Goal: Task Accomplishment & Management: Manage account settings

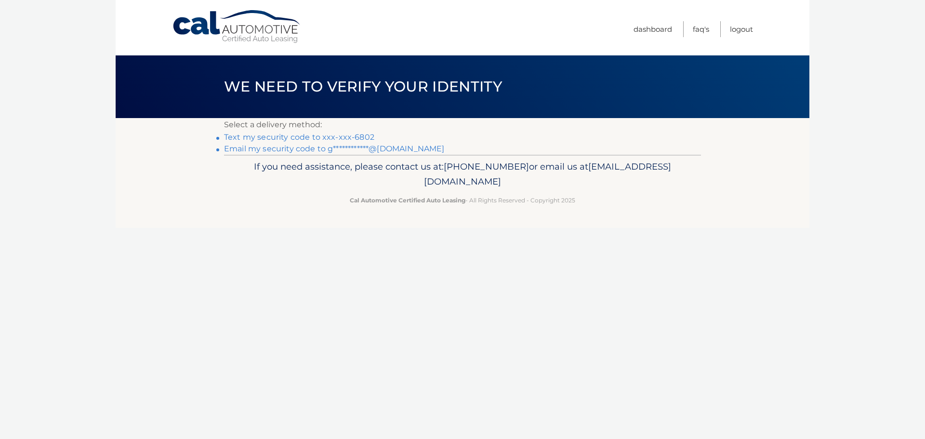
click at [362, 136] on link "Text my security code to xxx-xxx-6802" at bounding box center [299, 136] width 150 height 9
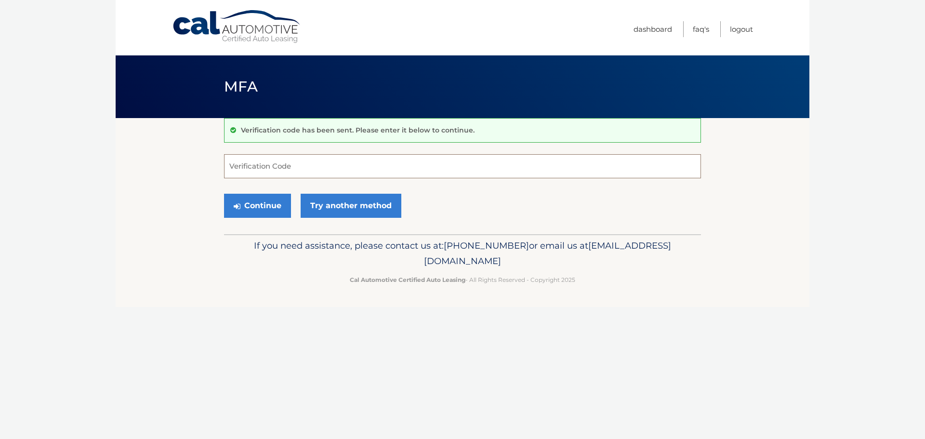
click at [373, 160] on input "Verification Code" at bounding box center [462, 166] width 477 height 24
click at [373, 161] on input "Verification Code" at bounding box center [462, 166] width 477 height 24
type input "366601"
click at [224, 194] on button "Continue" at bounding box center [257, 206] width 67 height 24
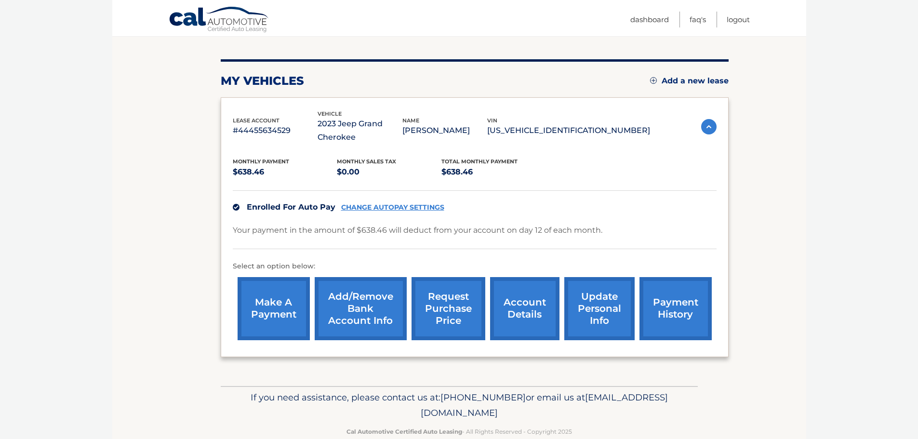
scroll to position [122, 0]
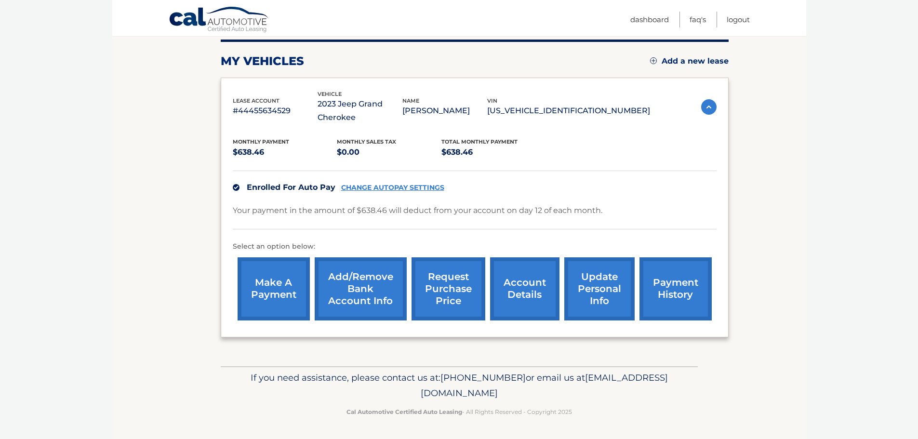
click at [530, 278] on link "account details" at bounding box center [524, 288] width 69 height 63
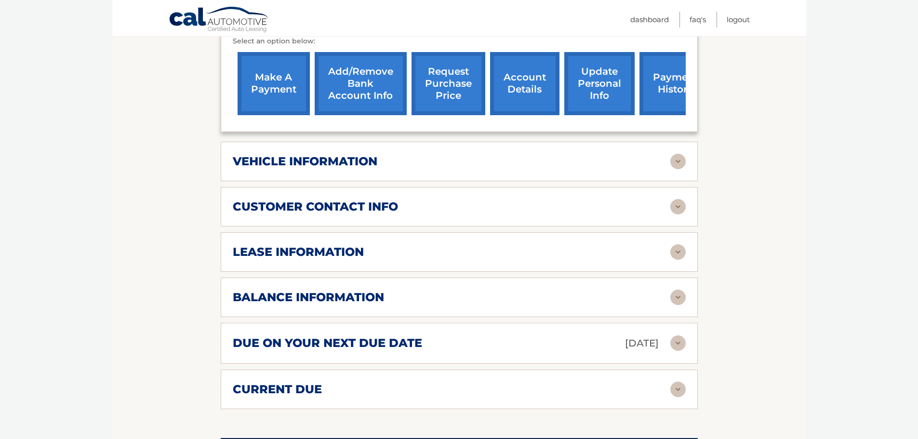
scroll to position [353, 0]
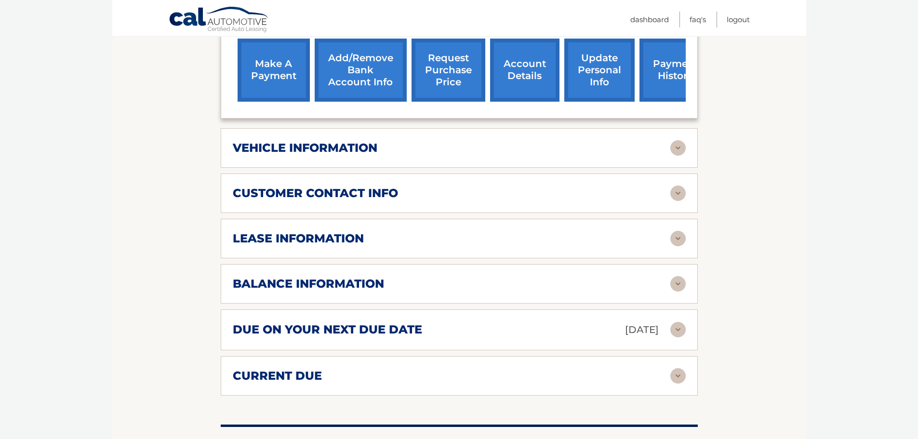
click at [676, 144] on img at bounding box center [677, 147] width 15 height 15
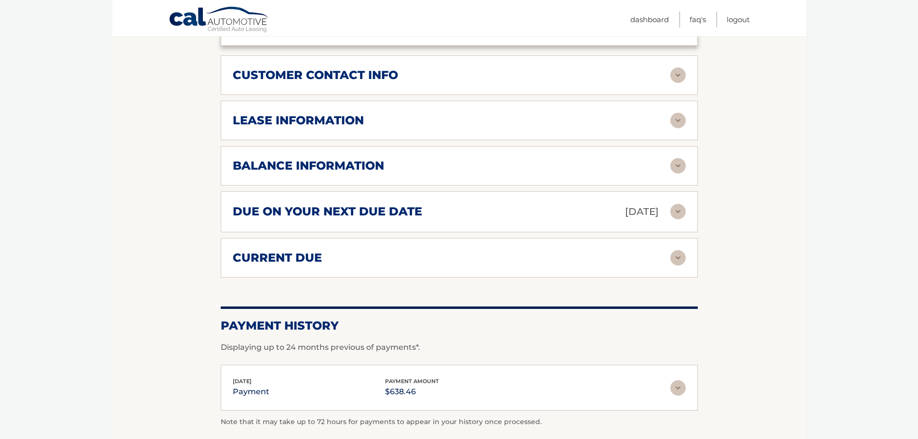
scroll to position [707, 0]
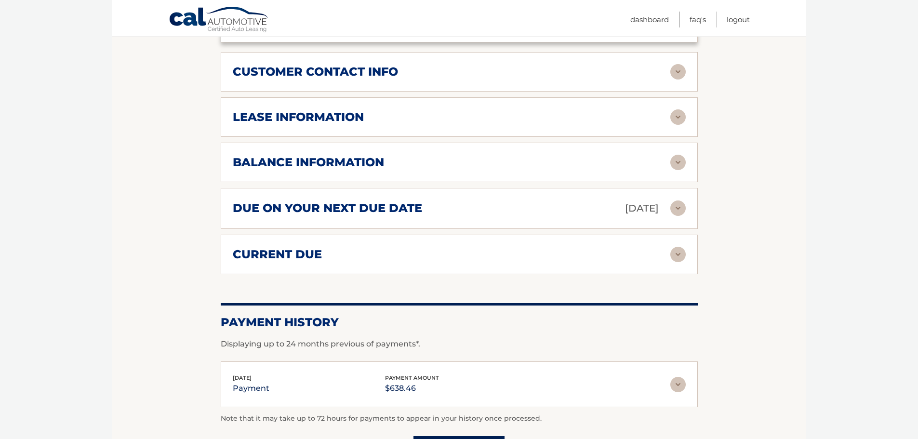
click at [673, 118] on img at bounding box center [677, 116] width 15 height 15
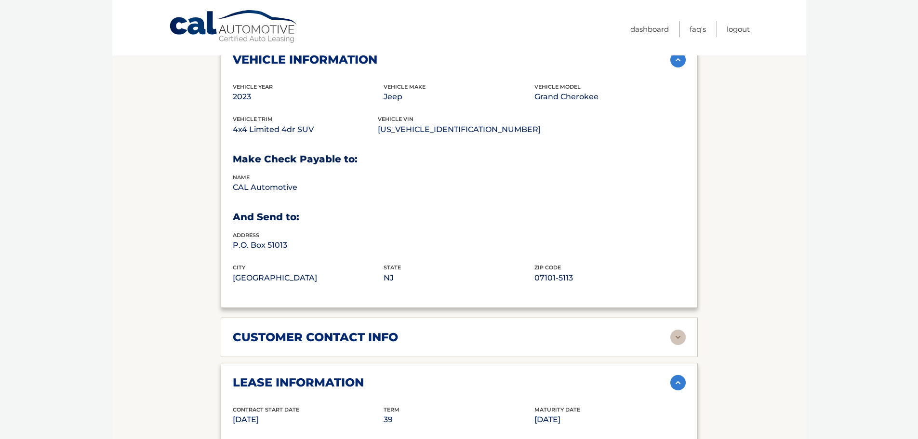
scroll to position [0, 0]
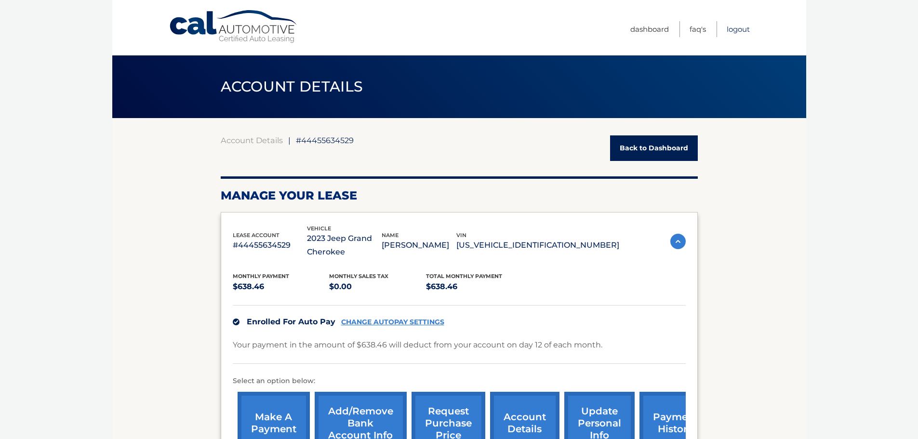
click at [742, 33] on link "Logout" at bounding box center [738, 29] width 23 height 16
